Goal: Task Accomplishment & Management: Manage account settings

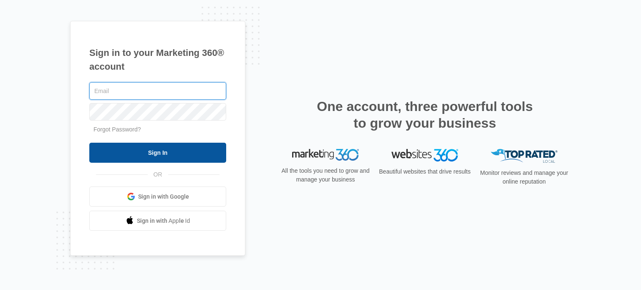
type input "[EMAIL_ADDRESS][DOMAIN_NAME]"
click at [213, 161] on input "Sign In" at bounding box center [157, 153] width 137 height 20
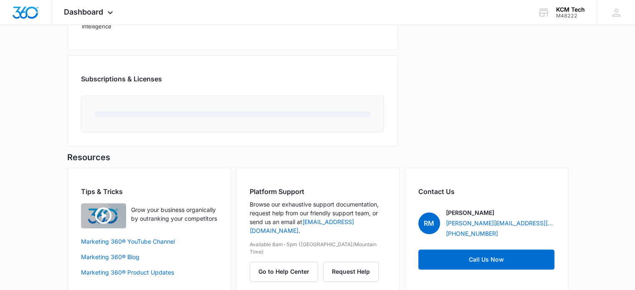
scroll to position [543, 0]
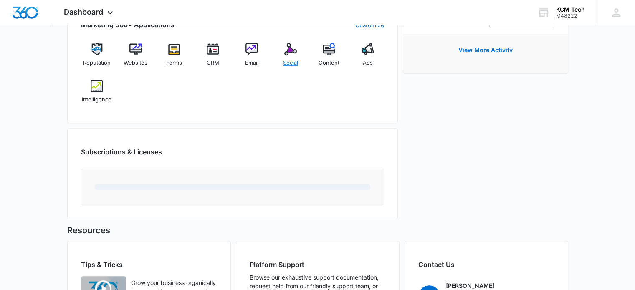
click at [294, 51] on img at bounding box center [290, 49] width 13 height 13
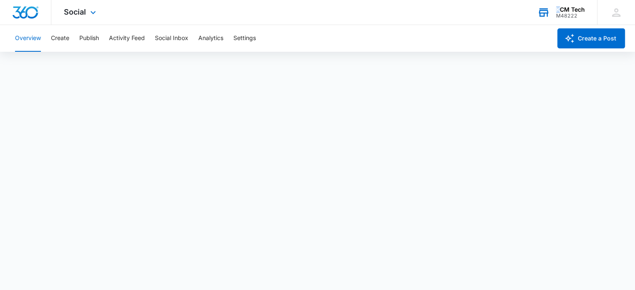
click at [558, 7] on div "KCM Tech" at bounding box center [570, 9] width 29 height 7
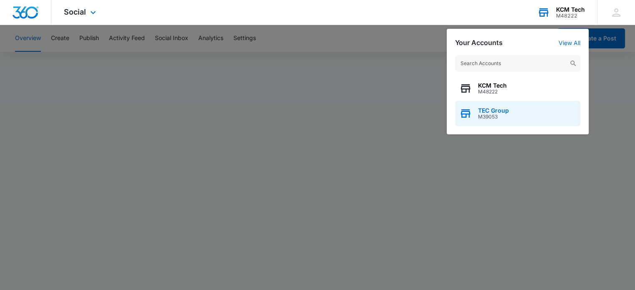
click at [501, 109] on span "TEC Group" at bounding box center [493, 110] width 31 height 7
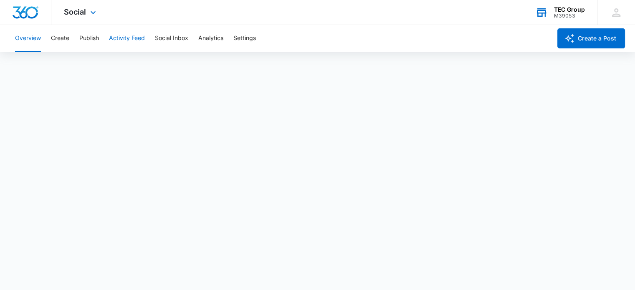
scroll to position [2, 0]
